Goal: Transaction & Acquisition: Purchase product/service

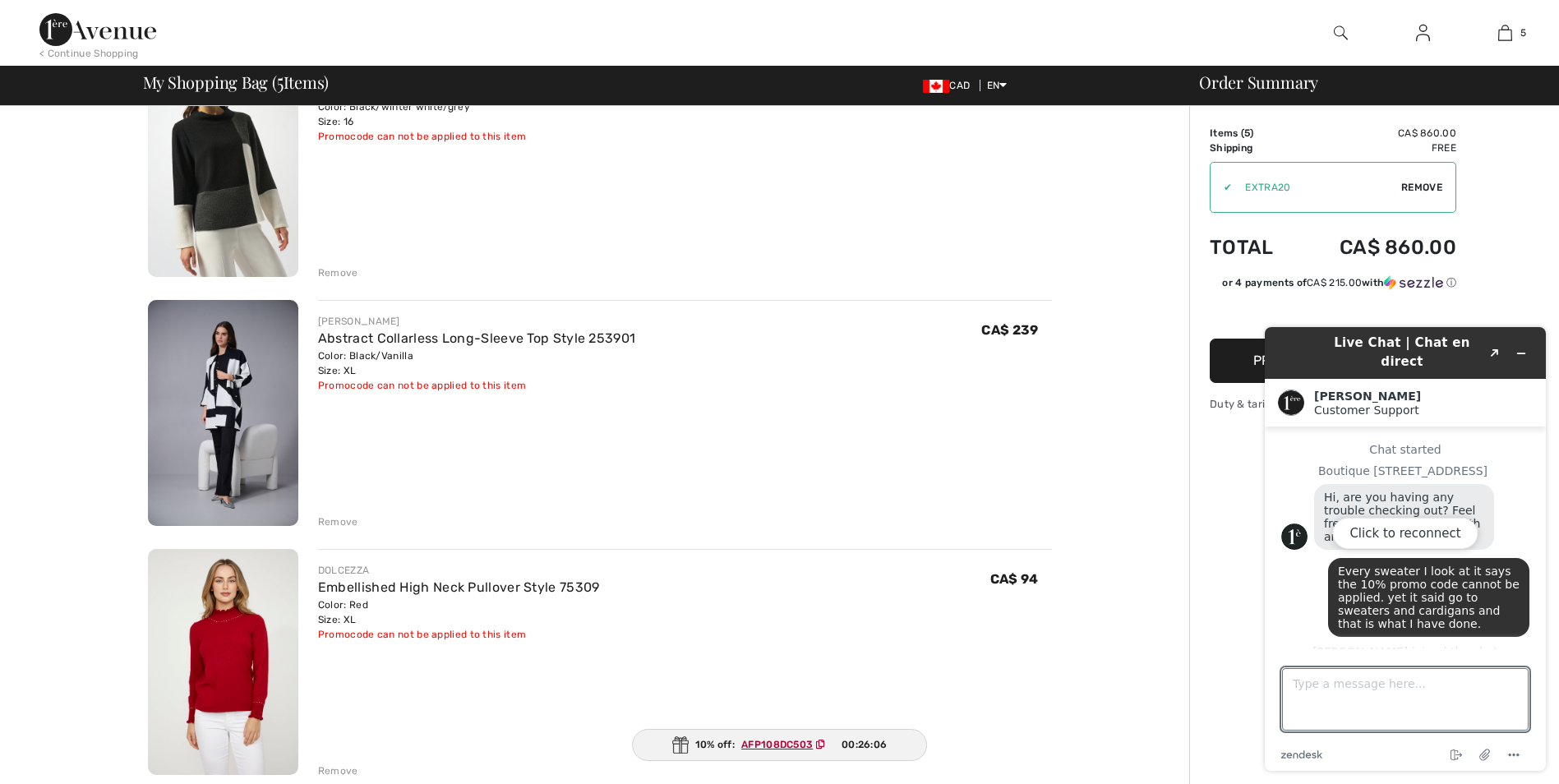
scroll to position [543, 0]
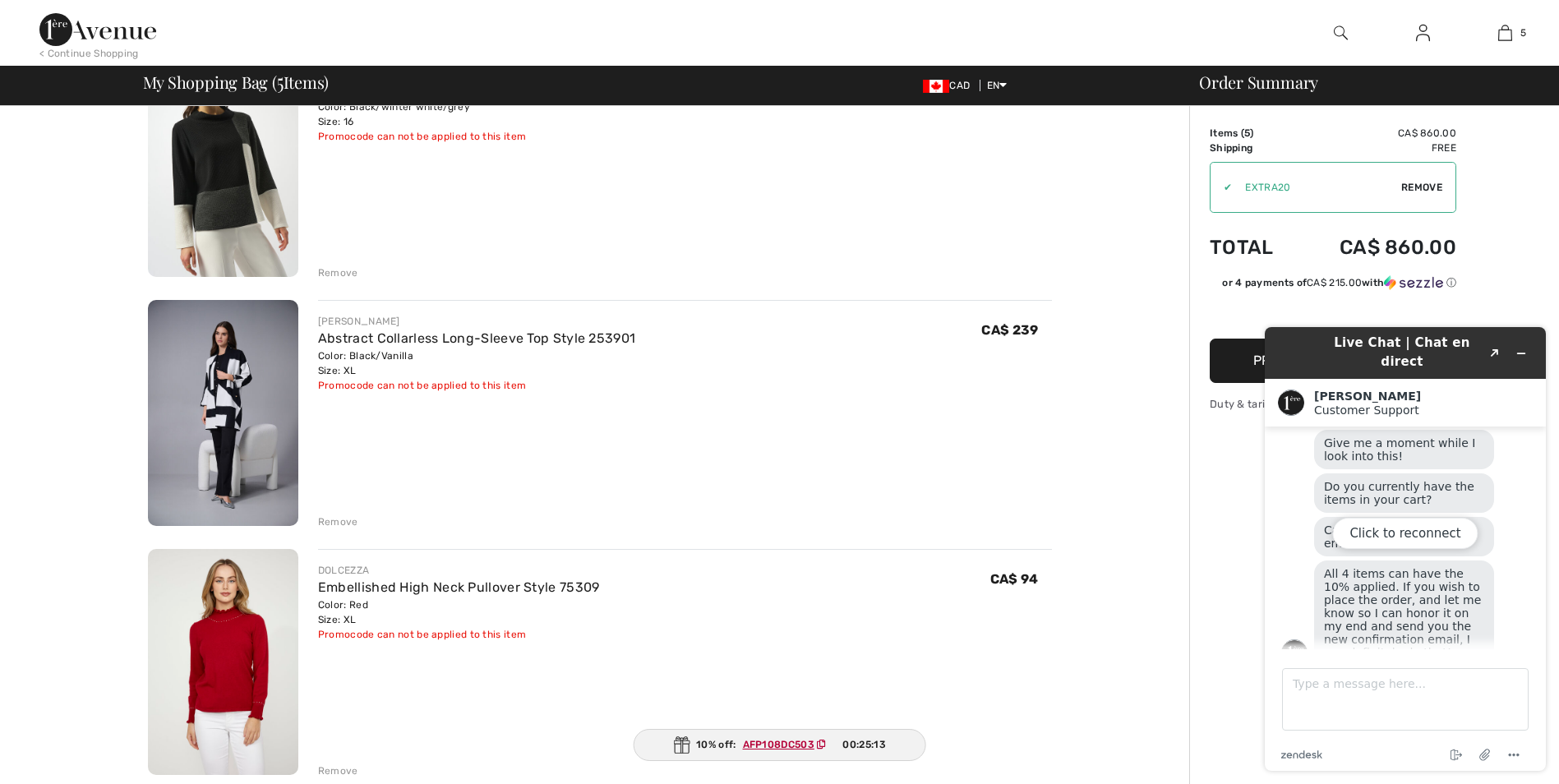
click at [1525, 513] on div "Click to reconnect" at bounding box center [1405, 549] width 281 height 443
click at [1510, 508] on div "Click to reconnect" at bounding box center [1405, 549] width 281 height 443
click at [1430, 537] on button "Click to reconnect" at bounding box center [1405, 533] width 145 height 31
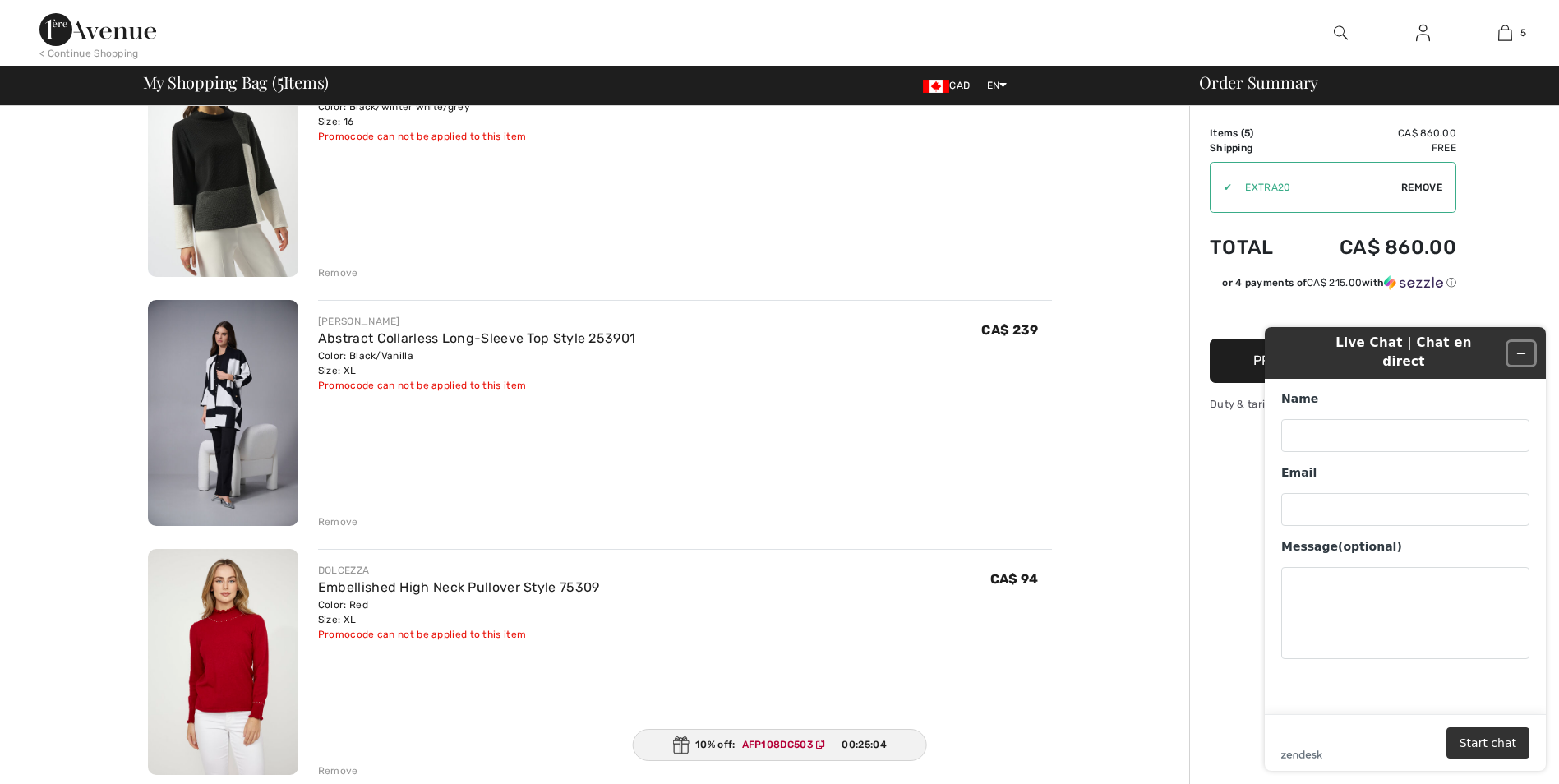
click at [1523, 342] on button "Minimize widget" at bounding box center [1521, 353] width 26 height 23
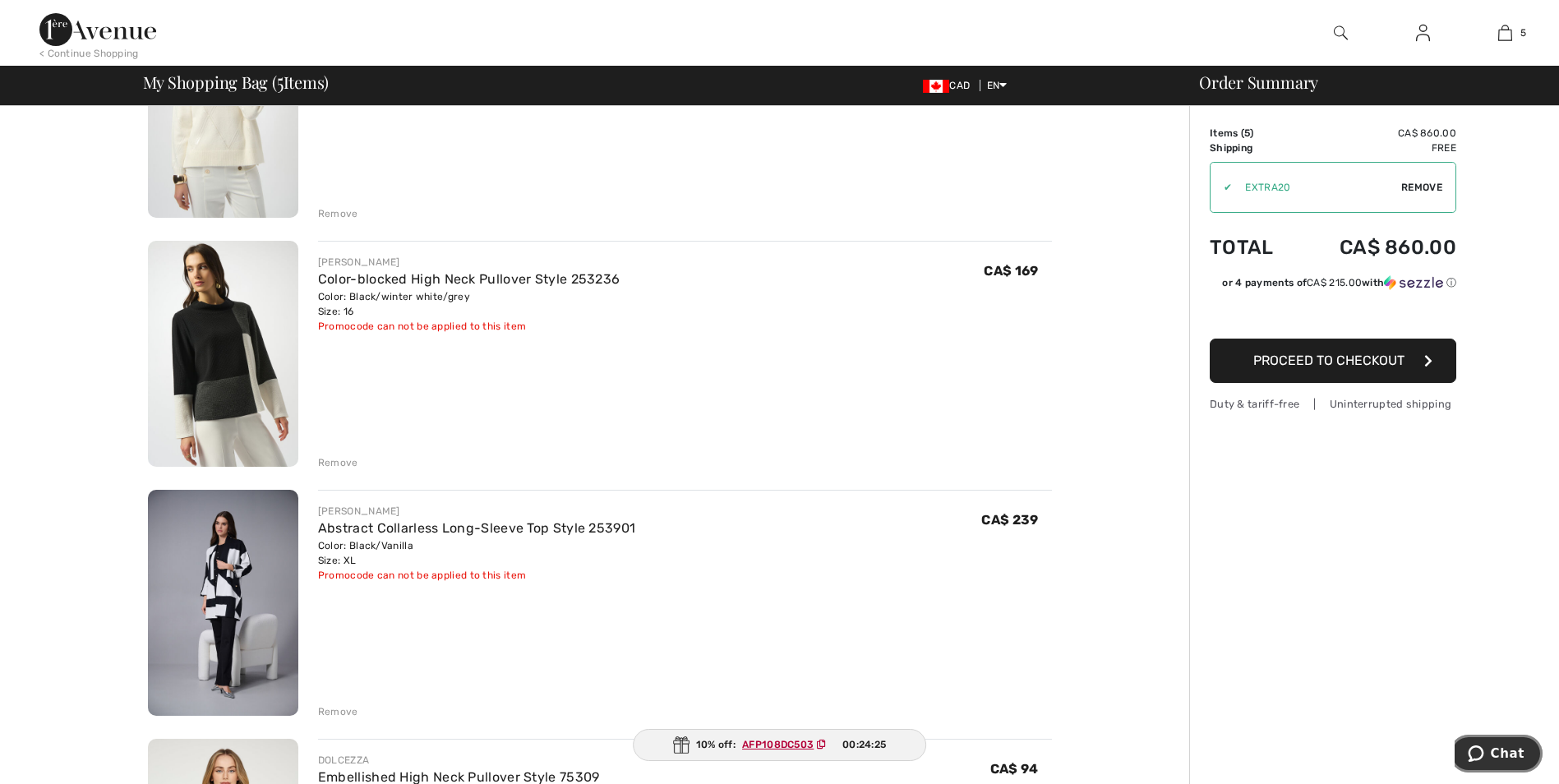
scroll to position [493, 0]
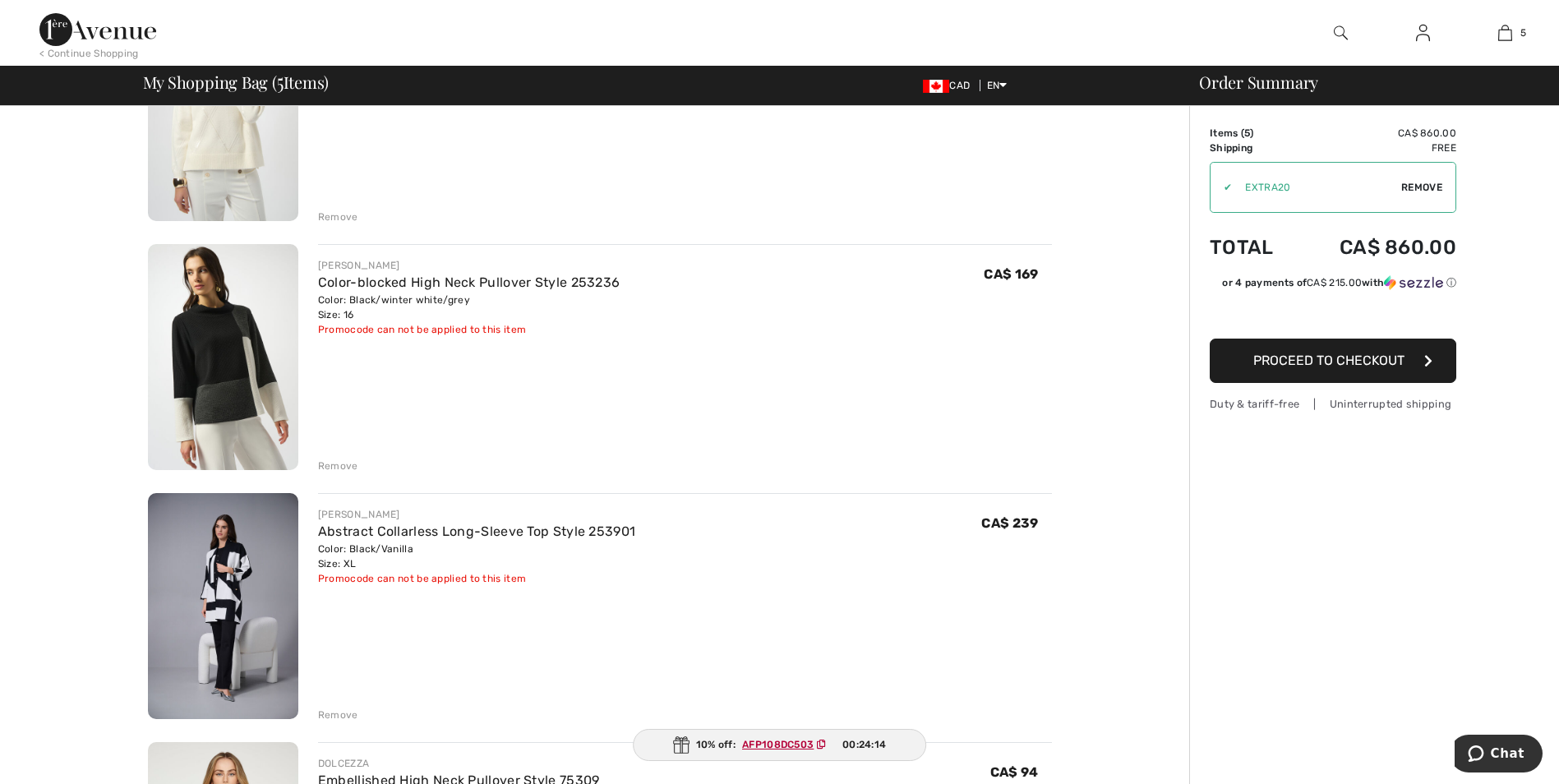
click at [432, 309] on div "Color: Black/winter white/grey Size: 16" at bounding box center [469, 307] width 302 height 29
click at [427, 329] on div "Promocode can not be applied to this item" at bounding box center [469, 329] width 302 height 15
click at [238, 327] on img at bounding box center [223, 357] width 150 height 225
